Goal: Transaction & Acquisition: Subscribe to service/newsletter

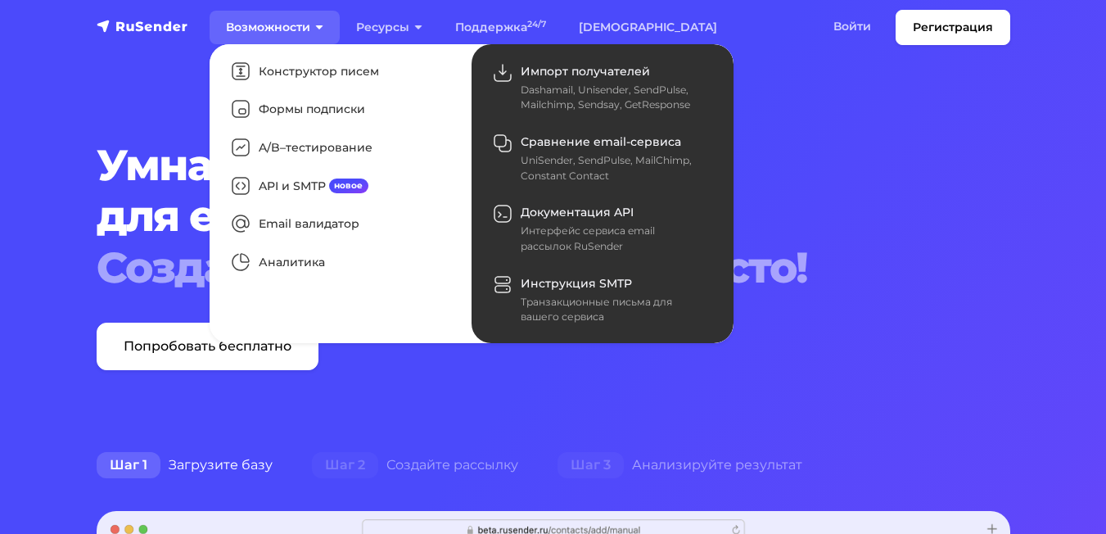
click at [292, 20] on link "Возможности" at bounding box center [275, 28] width 130 height 34
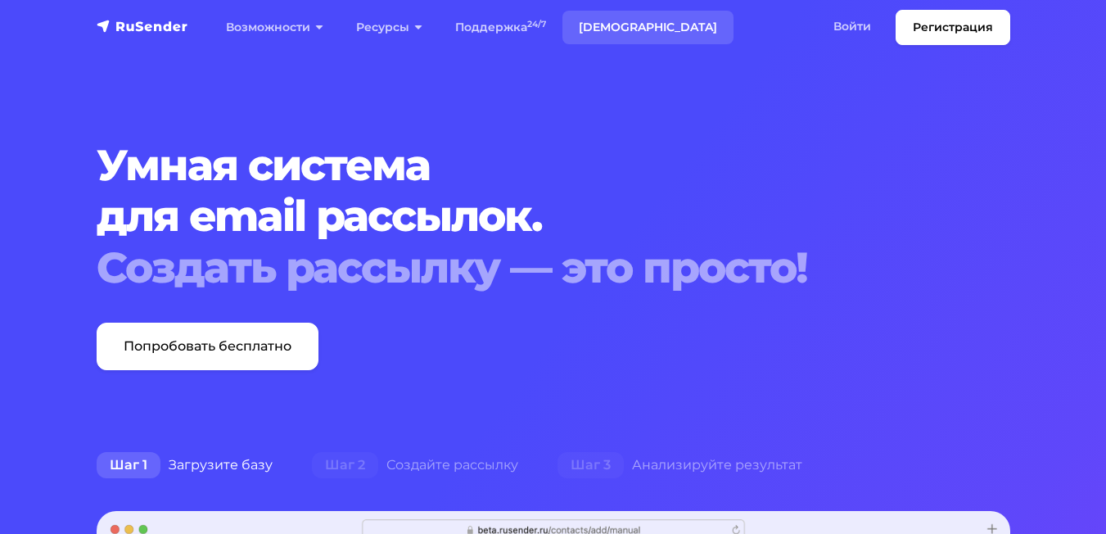
click at [612, 17] on link "[DEMOGRAPHIC_DATA]" at bounding box center [647, 28] width 171 height 34
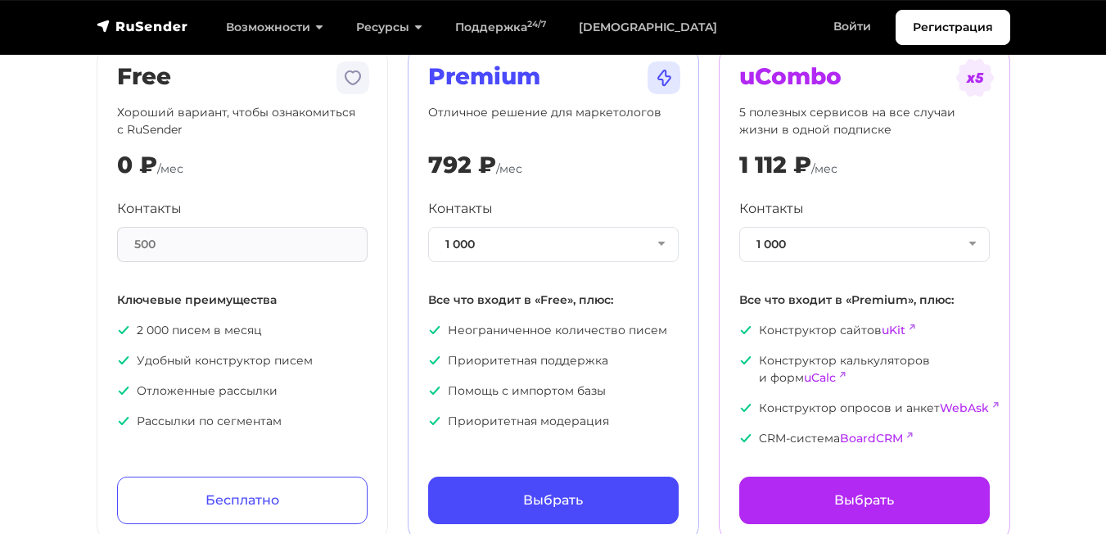
scroll to position [164, 0]
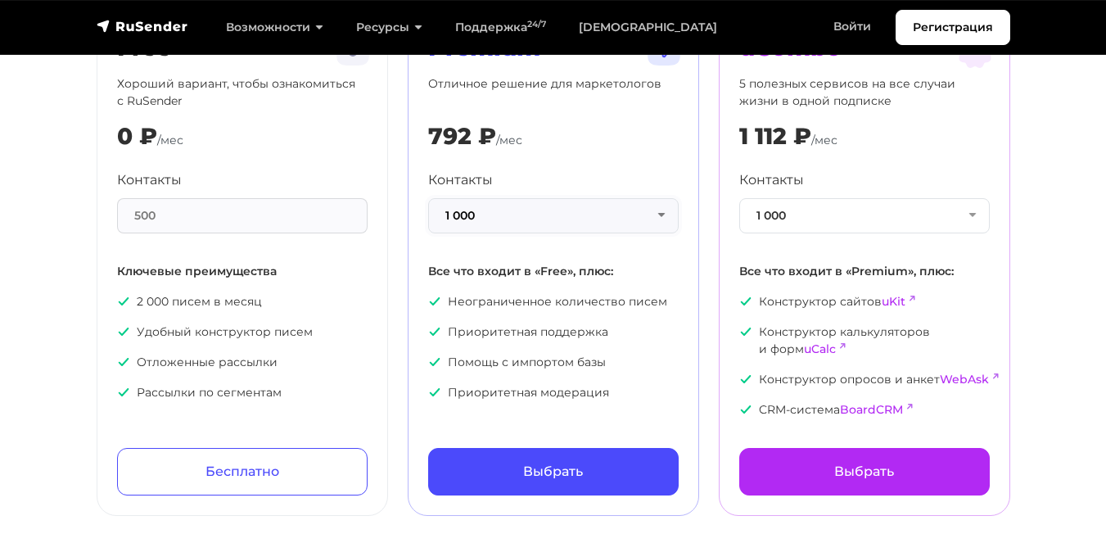
click at [558, 207] on button "1 000" at bounding box center [553, 215] width 251 height 35
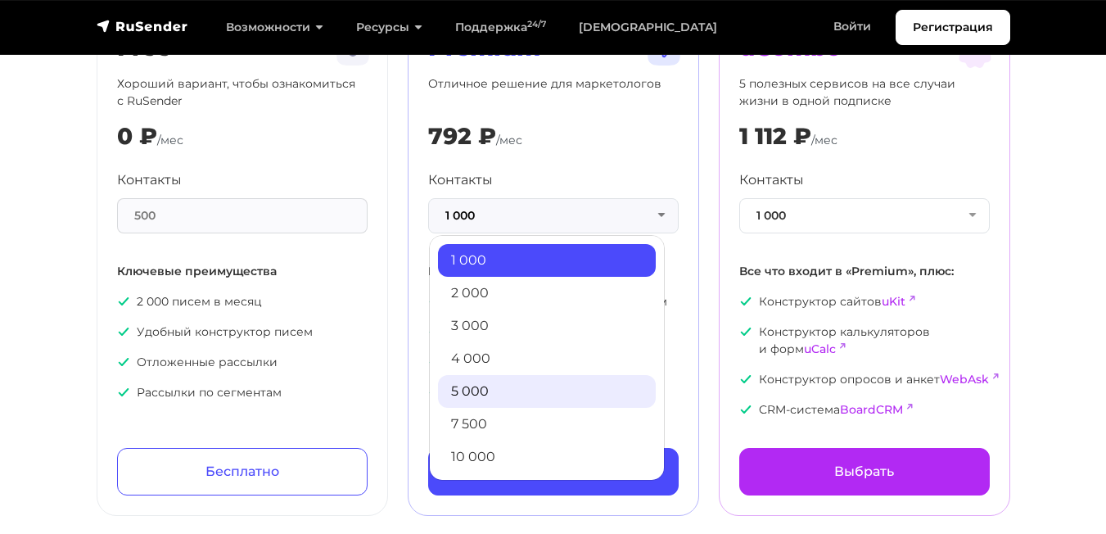
click at [469, 396] on link "5 000" at bounding box center [547, 391] width 218 height 33
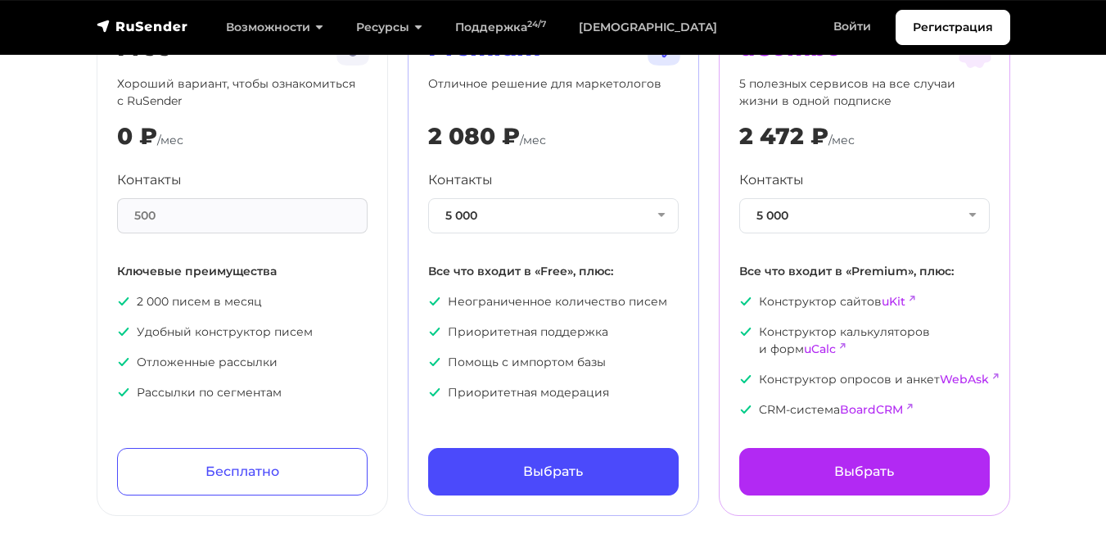
scroll to position [82, 0]
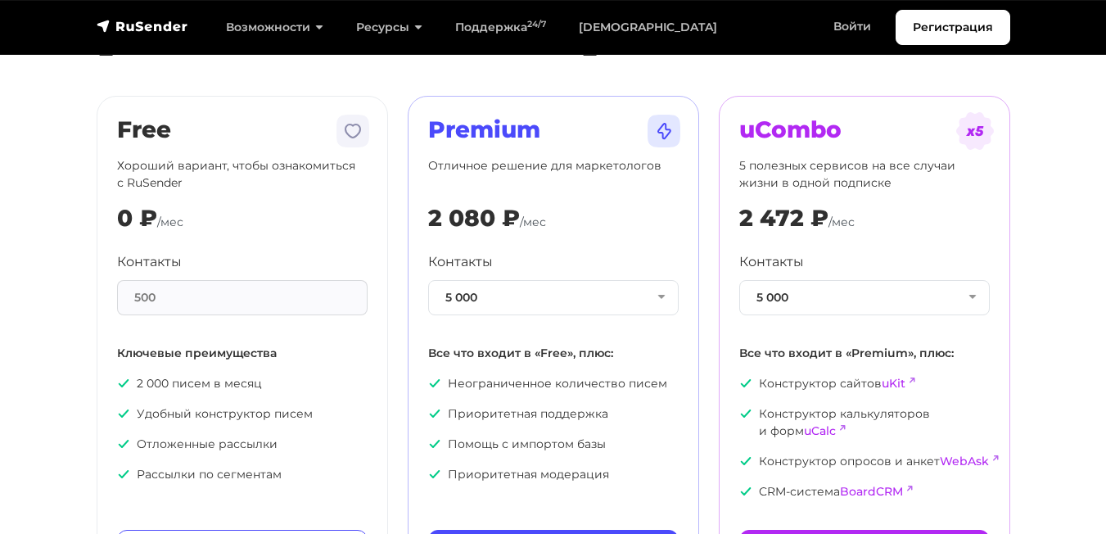
click at [304, 304] on div "500" at bounding box center [242, 297] width 251 height 35
click at [821, 297] on button "5 000" at bounding box center [864, 297] width 251 height 35
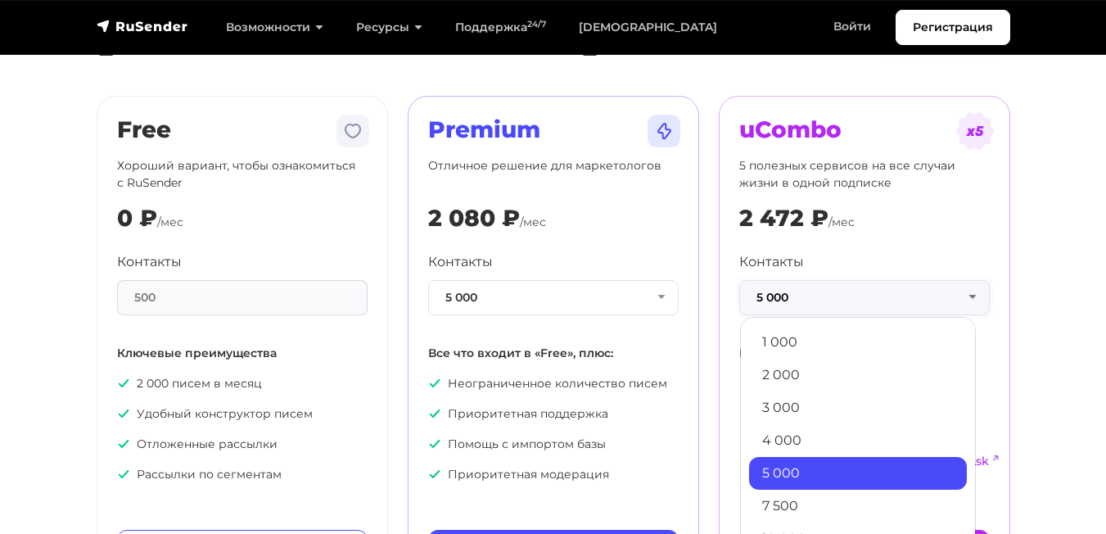
click at [820, 297] on button "5 000" at bounding box center [864, 297] width 251 height 35
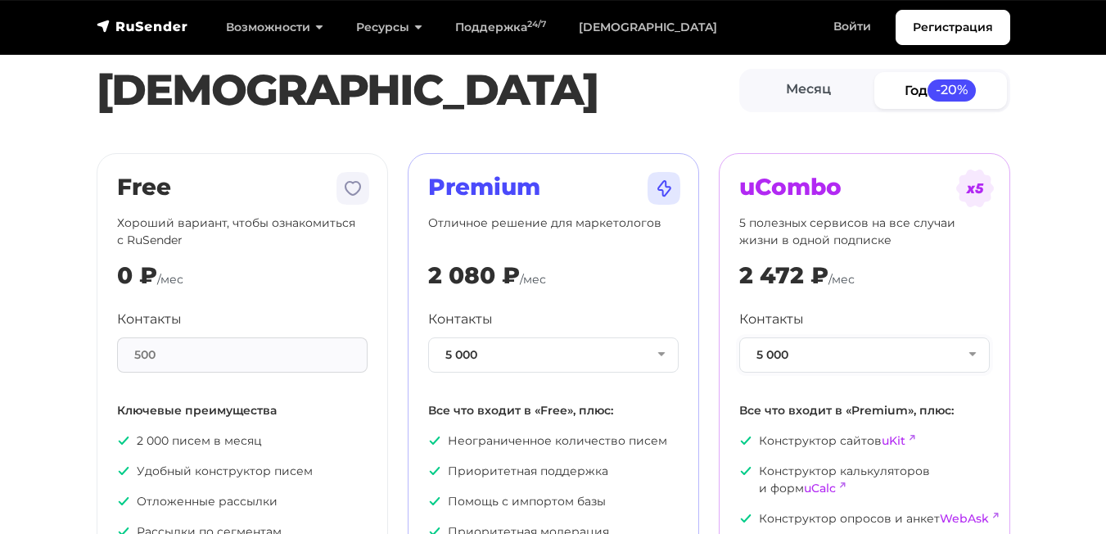
scroll to position [0, 0]
